Goal: Complete application form

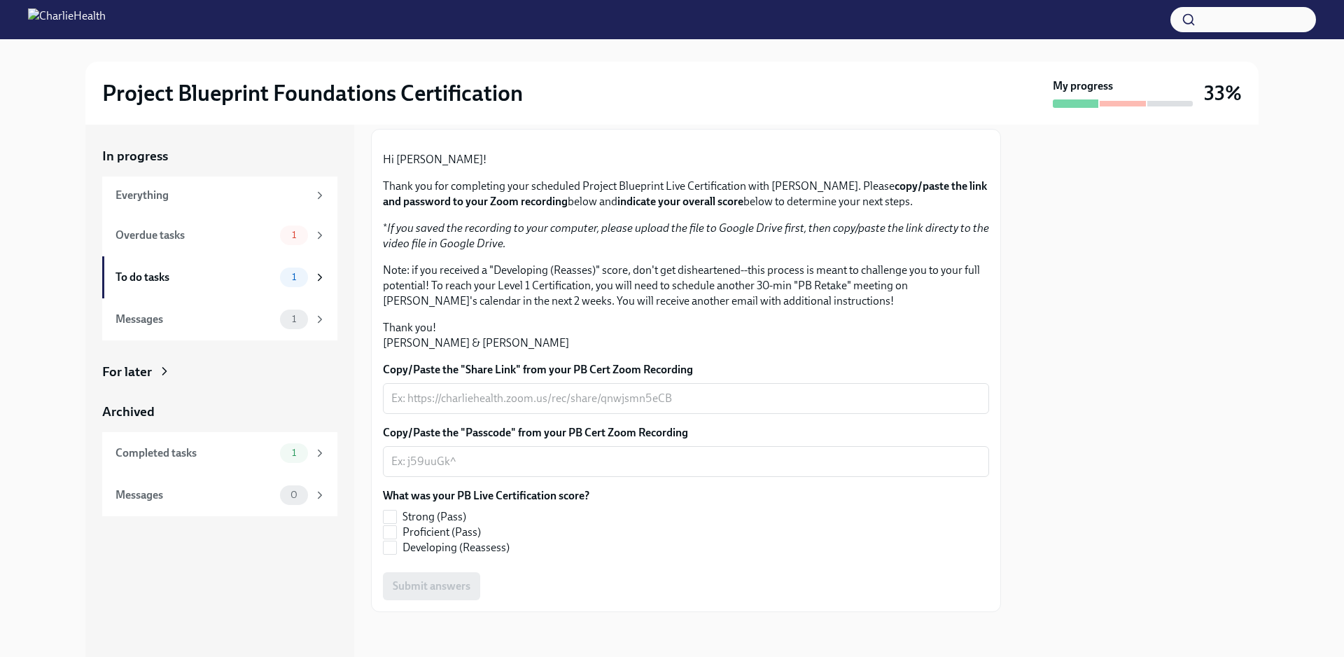
scroll to position [223, 0]
click at [545, 403] on textarea "Copy/Paste the "Share Link" from your PB Cert Zoom Recording" at bounding box center [686, 398] width 590 height 17
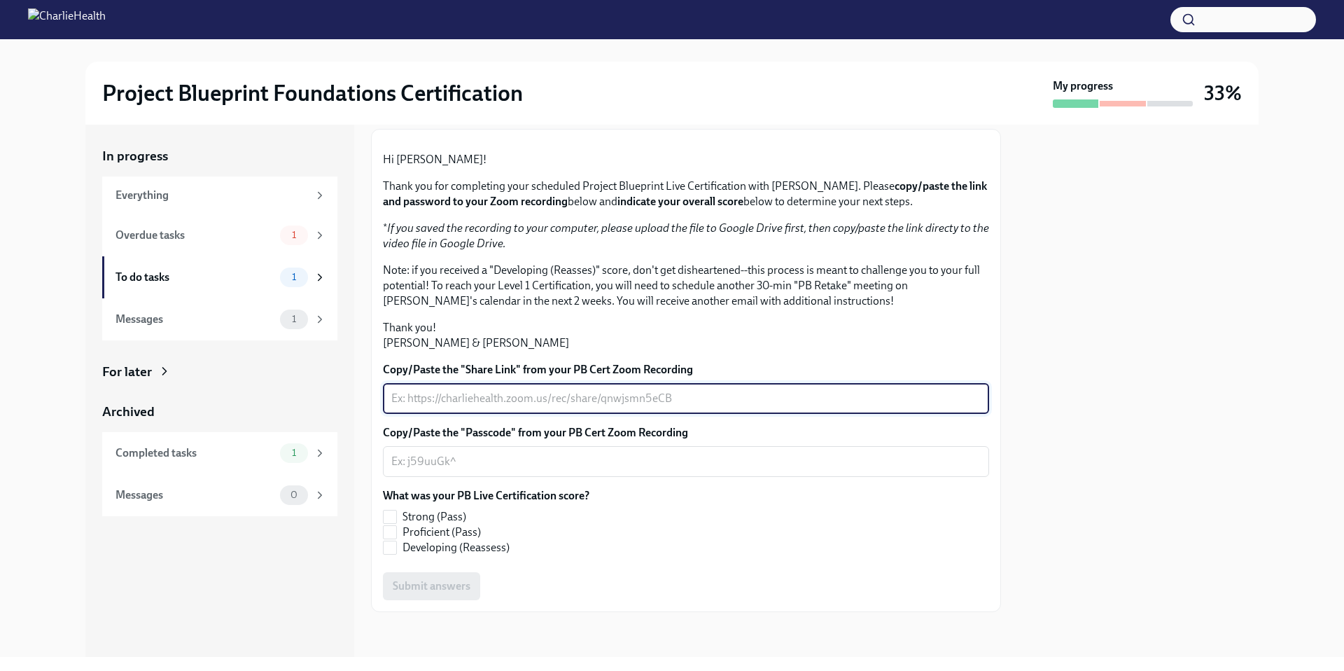
drag, startPoint x: 706, startPoint y: 401, endPoint x: 450, endPoint y: 405, distance: 255.6
click at [450, 405] on textarea "Copy/Paste the "Share Link" from your PB Cert Zoom Recording" at bounding box center [686, 398] width 590 height 17
paste textarea "[URL][DOMAIN_NAME]"
type textarea "[URL][DOMAIN_NAME]"
click at [673, 466] on textarea "Copy/Paste the "Passcode" from your PB Cert Zoom Recording" at bounding box center [686, 461] width 590 height 17
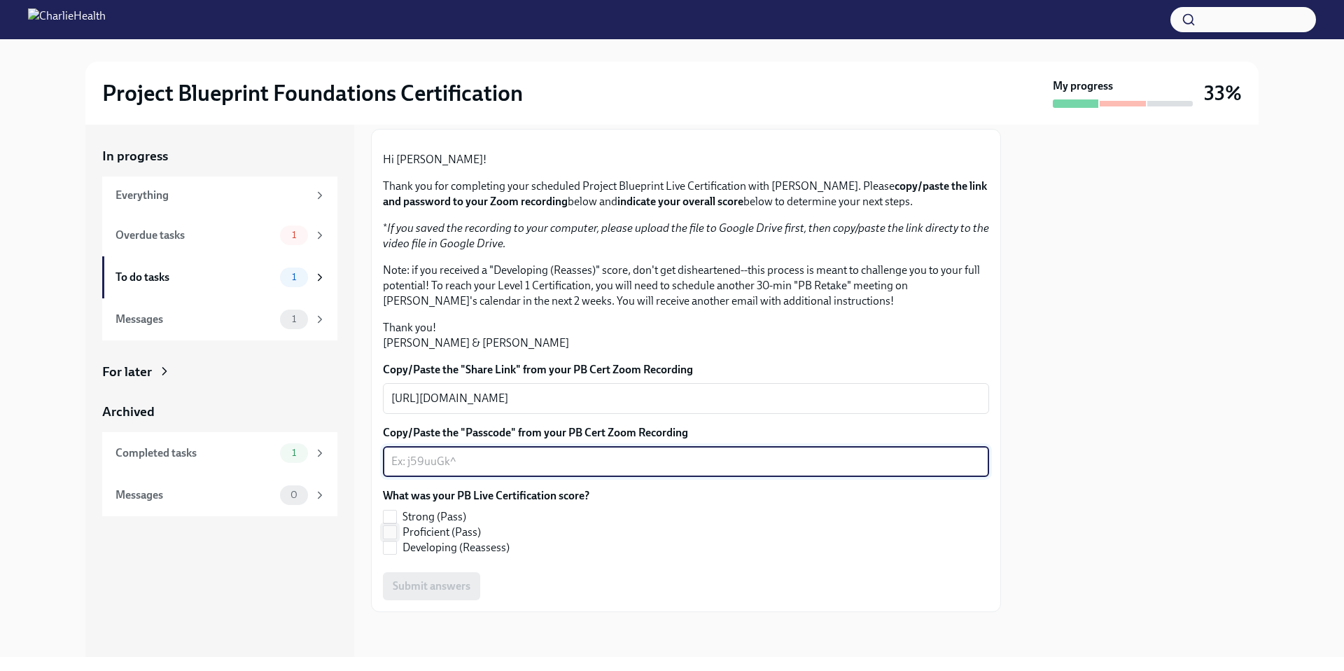
click at [390, 534] on input "Proficient (Pass)" at bounding box center [390, 532] width 13 height 13
checkbox input "true"
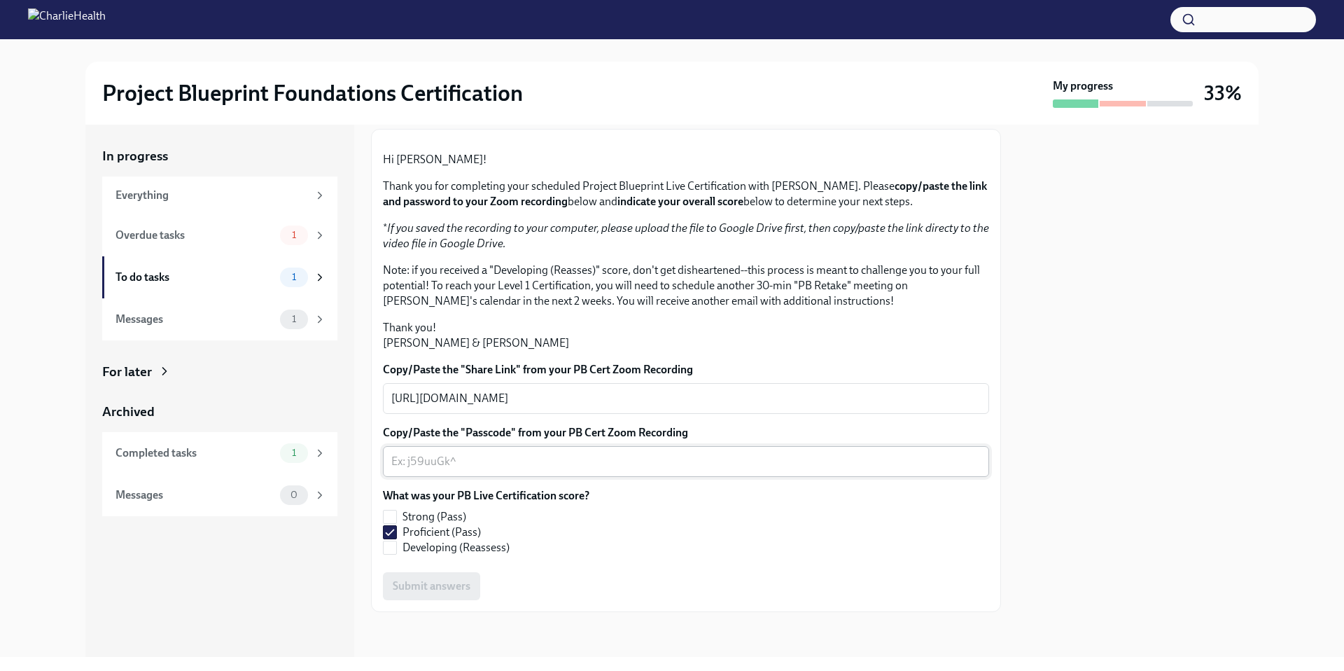
click at [450, 468] on textarea "Copy/Paste the "Passcode" from your PB Cert Zoom Recording" at bounding box center [686, 461] width 590 height 17
